Goal: Navigation & Orientation: Find specific page/section

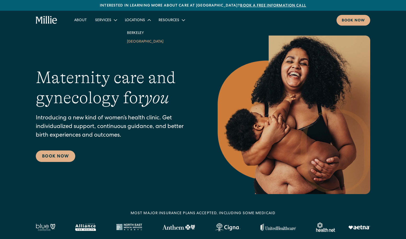
click at [139, 41] on link "[GEOGRAPHIC_DATA]" at bounding box center [145, 41] width 45 height 9
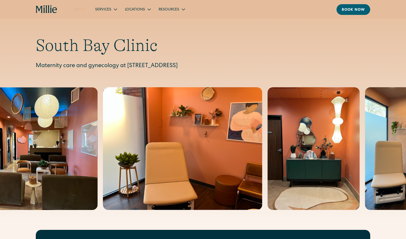
click at [78, 7] on link "About" at bounding box center [80, 9] width 21 height 9
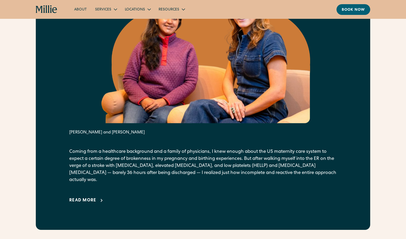
scroll to position [340, 0]
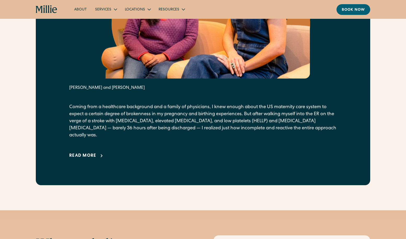
click at [89, 153] on div "Read more" at bounding box center [82, 156] width 27 height 6
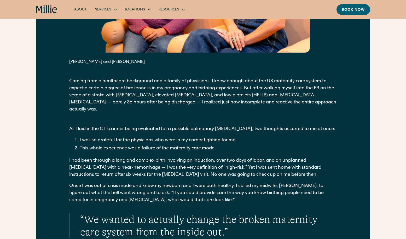
scroll to position [366, 0]
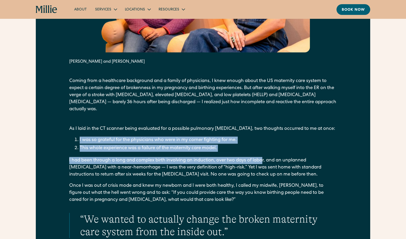
drag, startPoint x: 77, startPoint y: 134, endPoint x: 265, endPoint y: 153, distance: 189.0
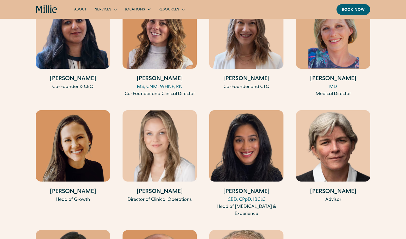
scroll to position [1543, 0]
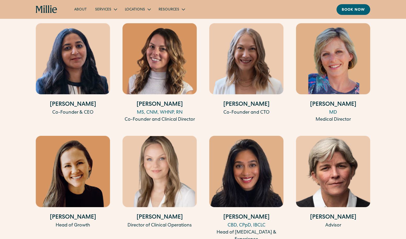
click at [79, 8] on link "About" at bounding box center [80, 9] width 21 height 9
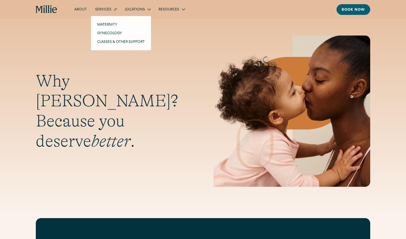
click at [104, 11] on div "Services" at bounding box center [103, 9] width 16 height 5
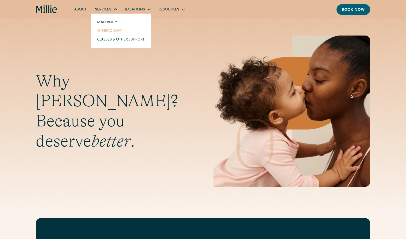
click at [108, 30] on link "Gynecology" at bounding box center [121, 30] width 56 height 9
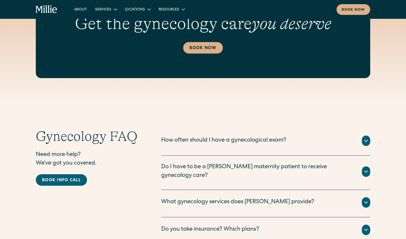
scroll to position [888, 0]
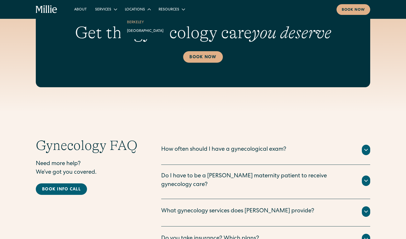
click at [136, 22] on link "Berkeley" at bounding box center [145, 22] width 45 height 9
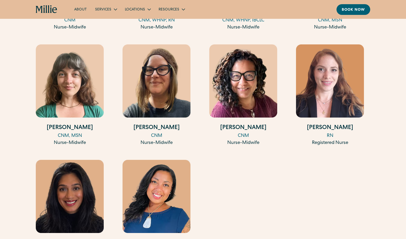
scroll to position [810, 0]
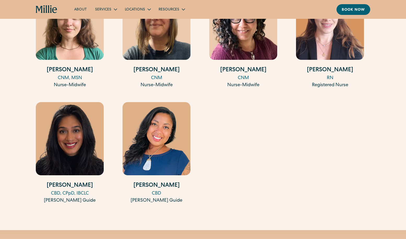
click at [157, 193] on div "CBD" at bounding box center [157, 193] width 68 height 7
click at [74, 183] on h4 "[PERSON_NAME]" at bounding box center [70, 186] width 68 height 9
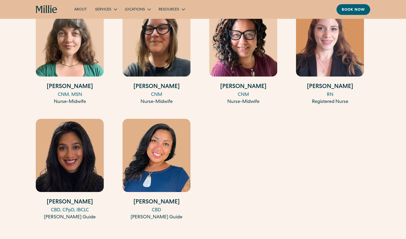
scroll to position [784, 0]
